Goal: Book appointment/travel/reservation

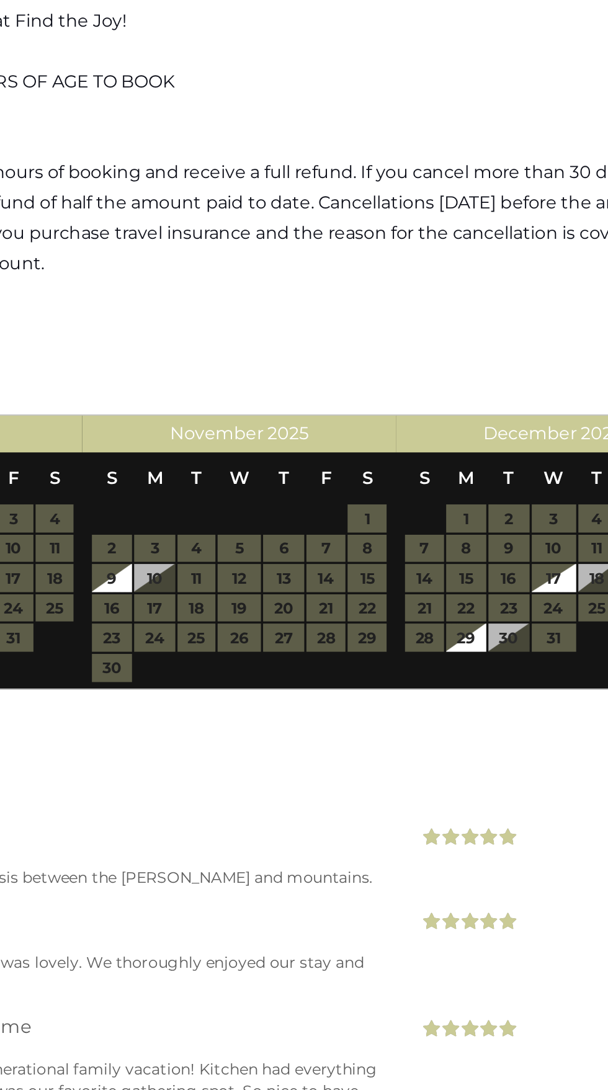
scroll to position [2089, 0]
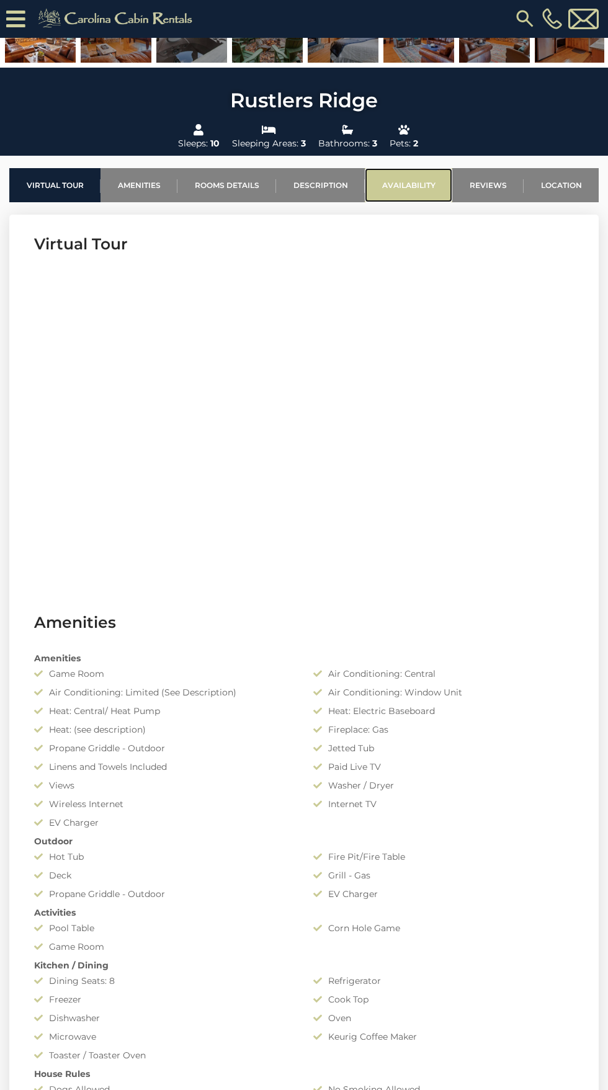
click at [406, 185] on link "Availability" at bounding box center [408, 185] width 87 height 34
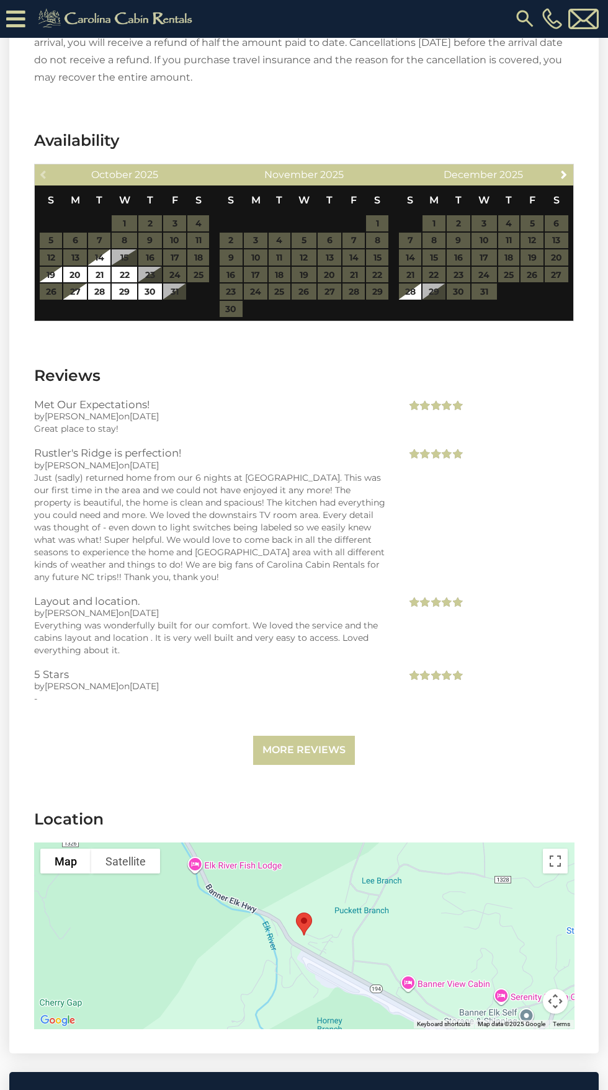
scroll to position [2848, 0]
